Goal: Navigation & Orientation: Find specific page/section

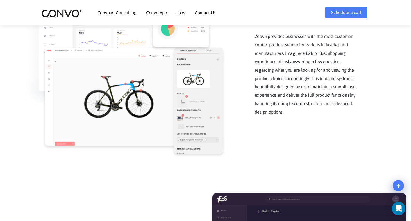
click at [223, 113] on div at bounding box center [199, 101] width 49 height 106
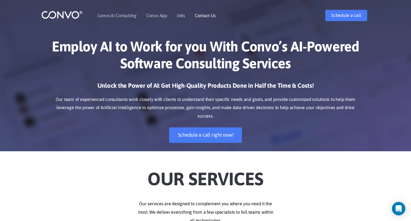
click at [203, 13] on link "Contact Us" at bounding box center [205, 15] width 21 height 4
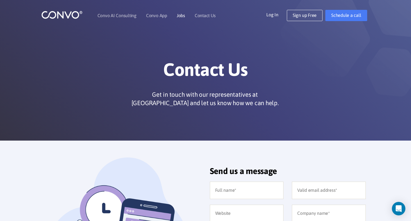
click at [181, 15] on link "Jobs" at bounding box center [181, 15] width 8 height 4
